Goal: Information Seeking & Learning: Compare options

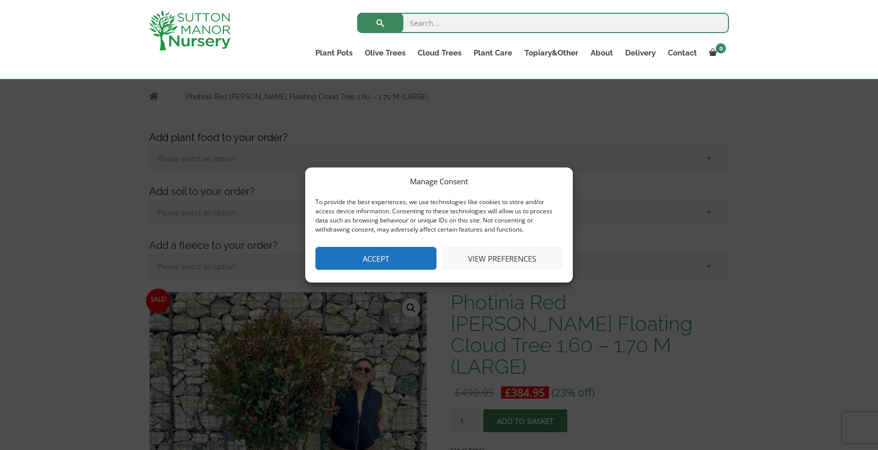
scroll to position [107, 0]
drag, startPoint x: 382, startPoint y: 256, endPoint x: 331, endPoint y: 261, distance: 51.1
click at [382, 256] on button "Accept" at bounding box center [375, 258] width 121 height 23
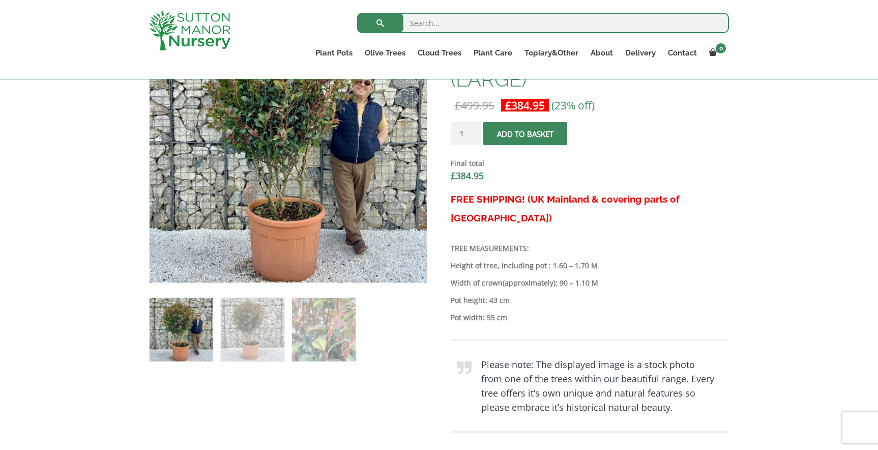
scroll to position [393, 0]
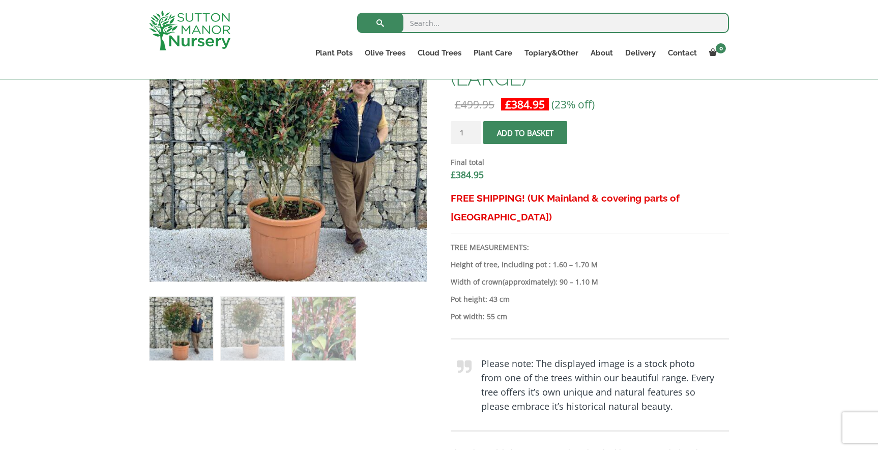
click at [189, 332] on img at bounding box center [182, 329] width 64 height 64
click at [271, 333] on img at bounding box center [253, 329] width 64 height 64
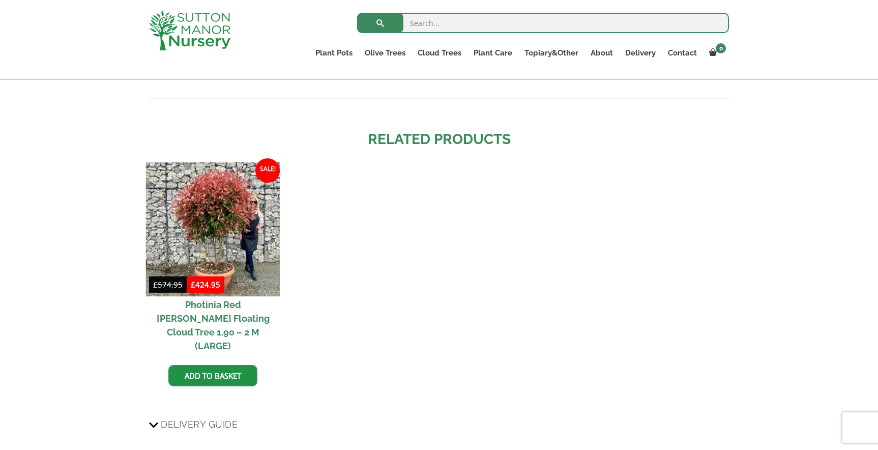
scroll to position [1130, 1]
click at [225, 187] on img at bounding box center [213, 229] width 134 height 134
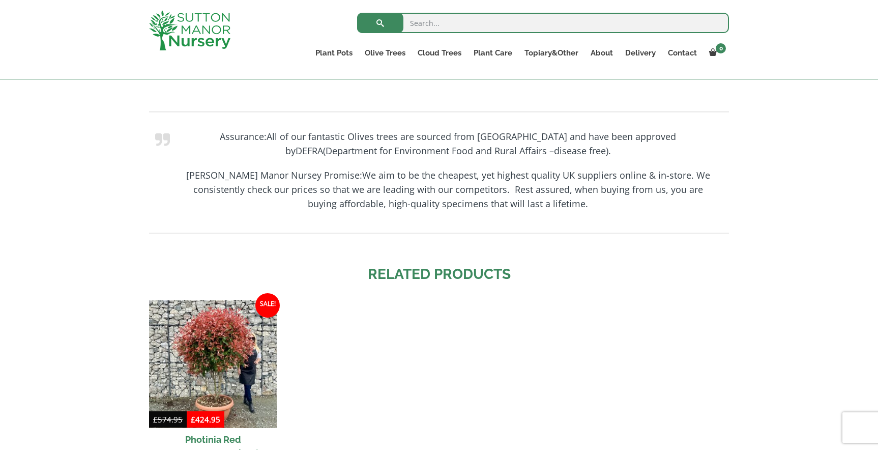
scroll to position [1021, 0]
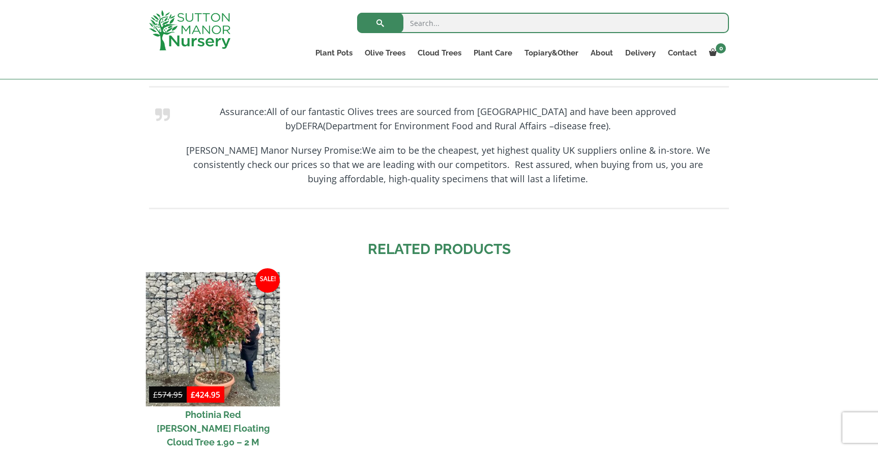
click at [209, 272] on img at bounding box center [213, 339] width 134 height 134
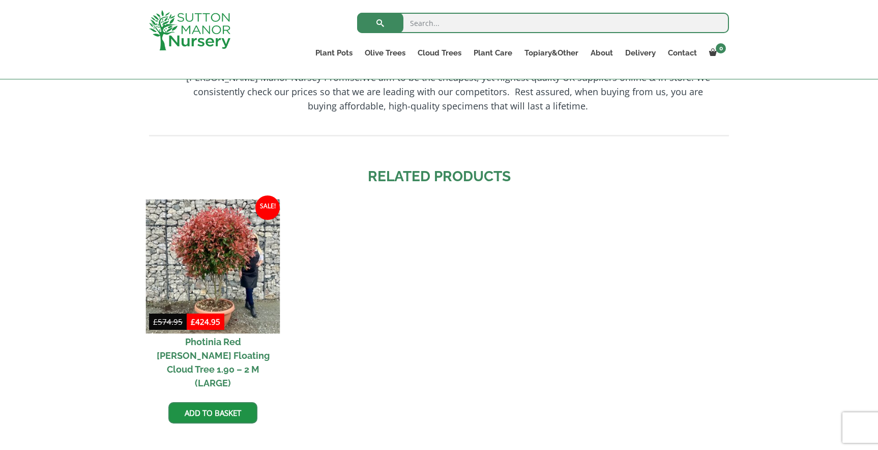
scroll to position [1097, 0]
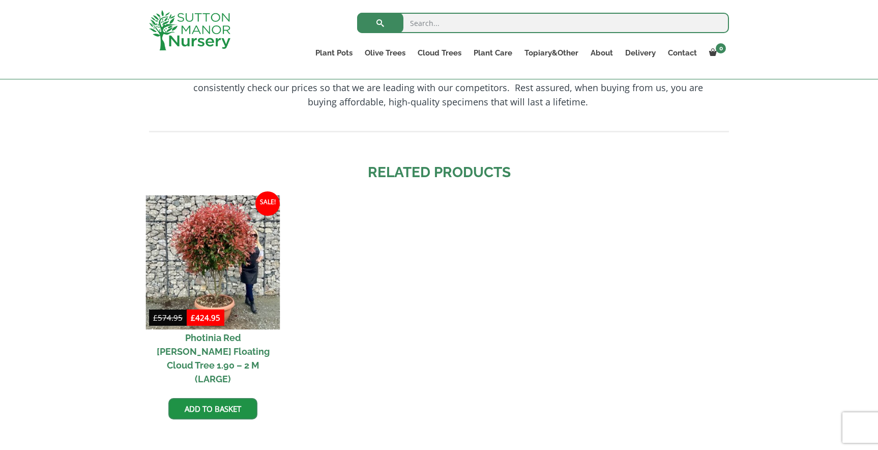
click at [226, 197] on img at bounding box center [213, 262] width 134 height 134
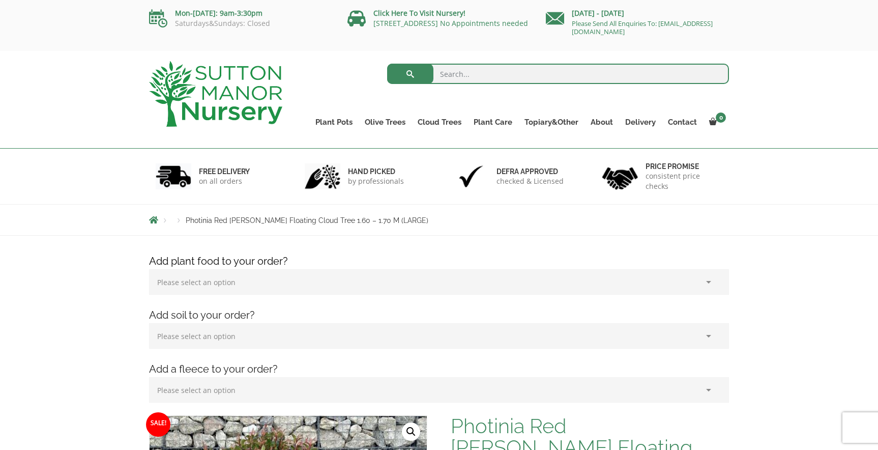
scroll to position [0, 0]
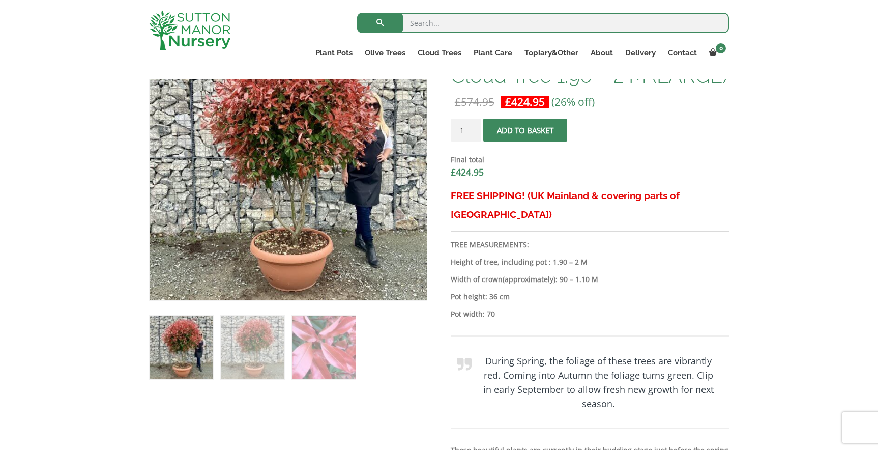
scroll to position [373, 0]
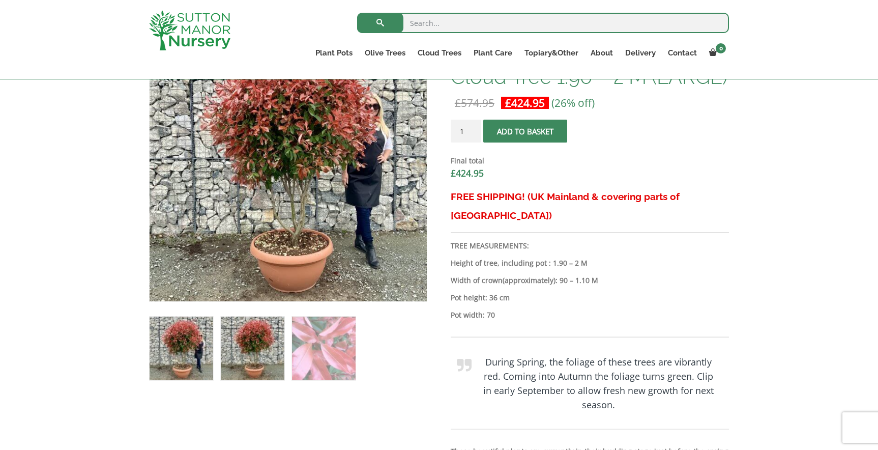
click at [253, 358] on img at bounding box center [253, 348] width 64 height 64
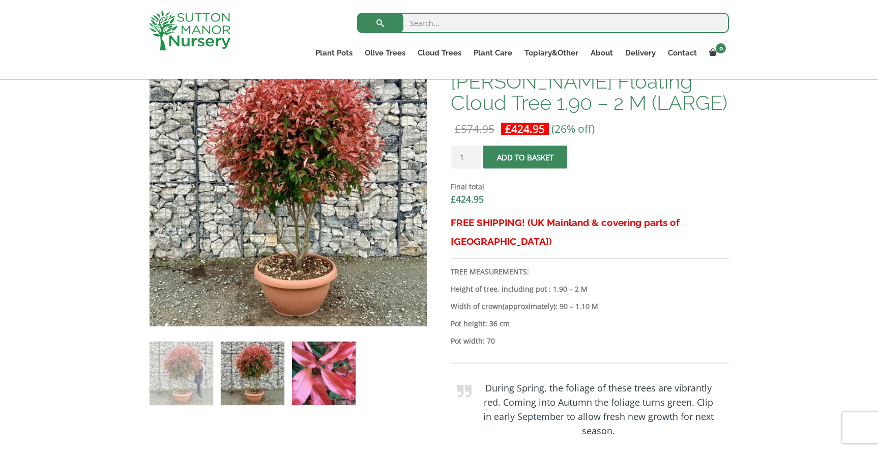
scroll to position [354, 0]
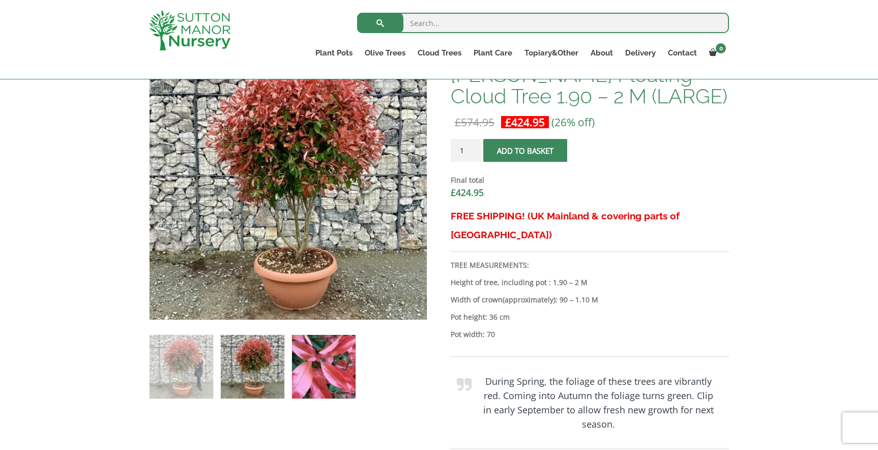
drag, startPoint x: 313, startPoint y: 368, endPoint x: 307, endPoint y: 367, distance: 6.7
click at [313, 368] on img at bounding box center [324, 367] width 64 height 64
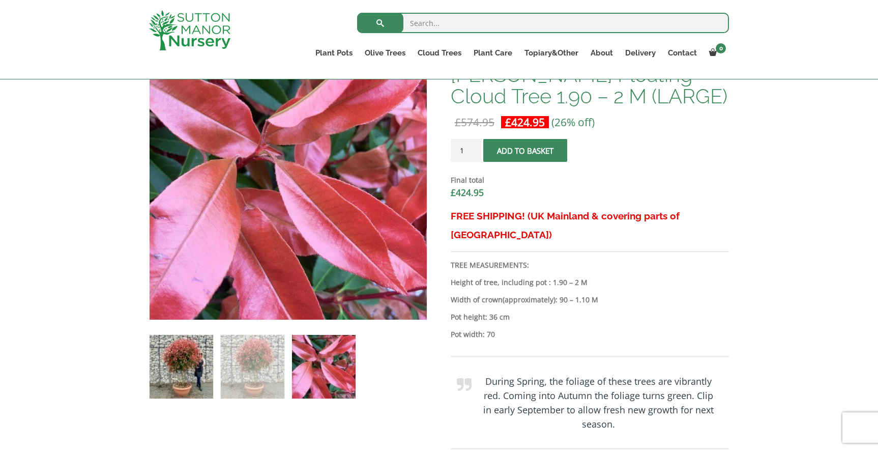
click at [182, 361] on img at bounding box center [182, 367] width 64 height 64
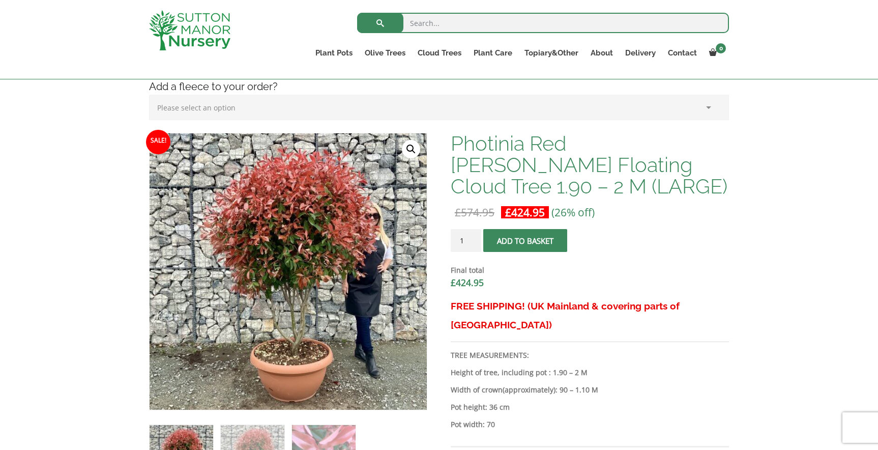
scroll to position [271, 0]
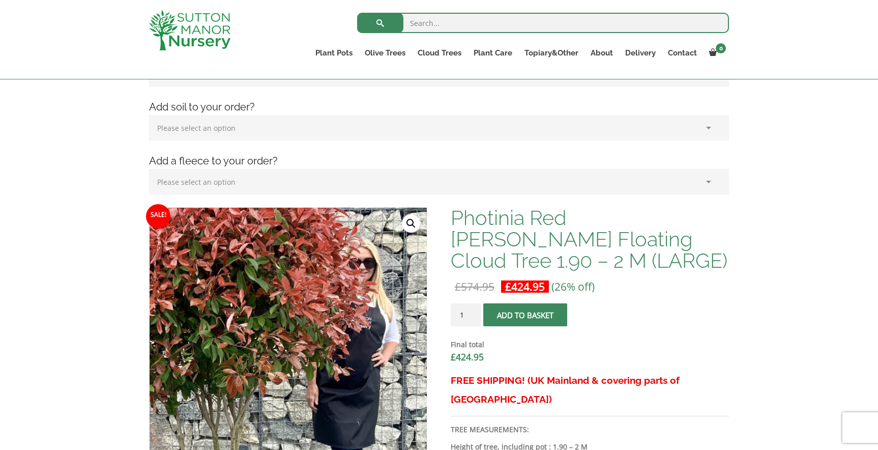
scroll to position [178, 0]
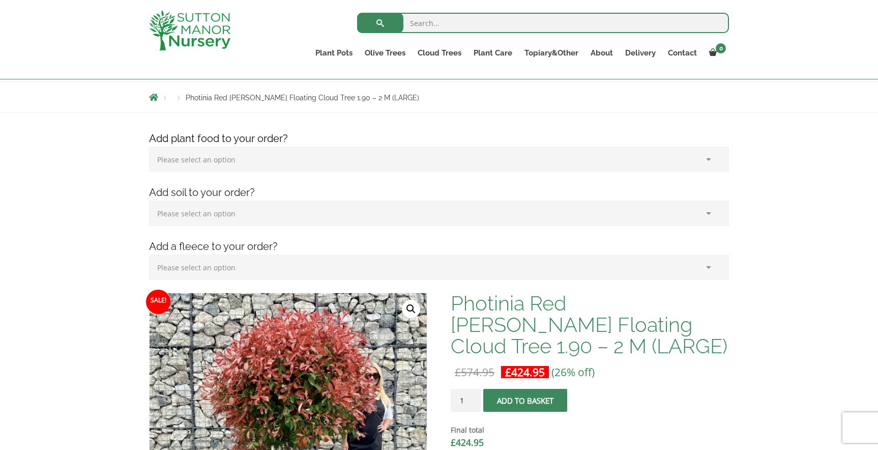
scroll to position [83, 0]
